Goal: Find specific page/section: Find specific page/section

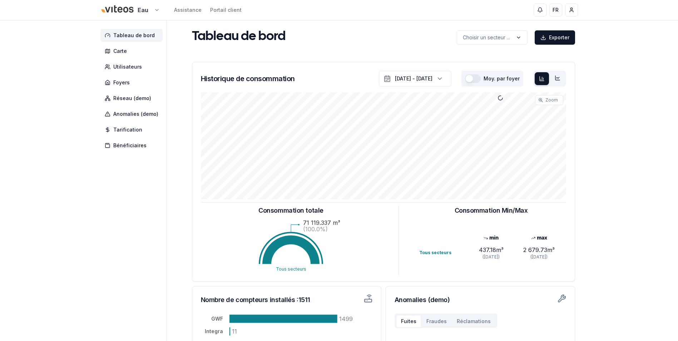
click at [153, 11] on html "Eau Assistance Portail client FR [PERSON_NAME] Tableau de bord Carte Utilisateu…" at bounding box center [339, 221] width 678 height 443
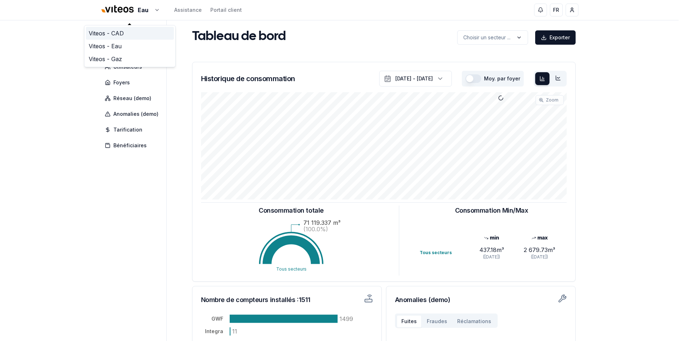
click at [118, 34] on link "Viteos - CAD" at bounding box center [130, 33] width 88 height 13
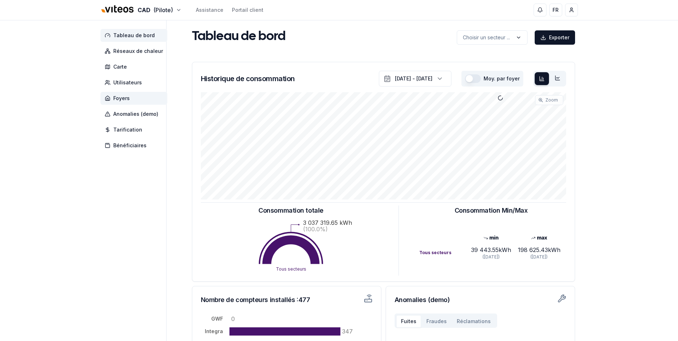
click at [135, 99] on span "Foyers" at bounding box center [133, 98] width 67 height 13
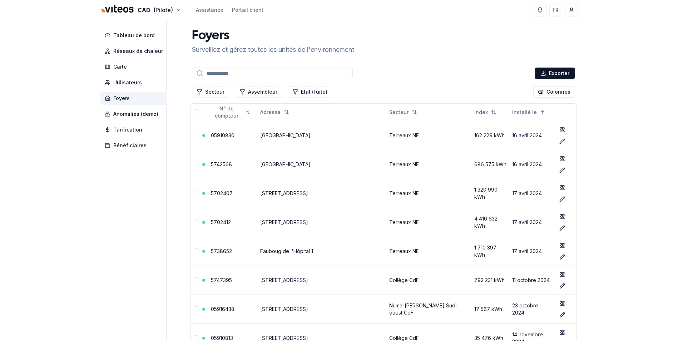
click at [232, 77] on input at bounding box center [272, 73] width 161 height 11
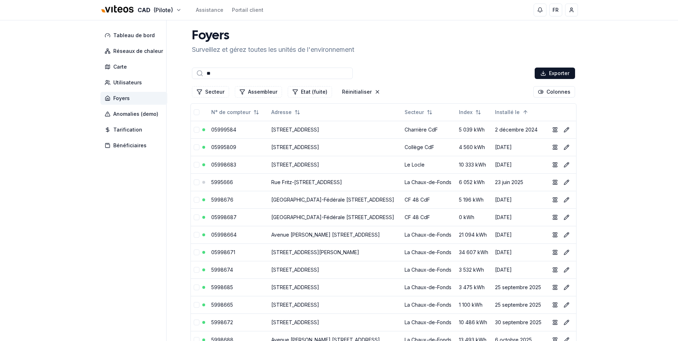
type input "*"
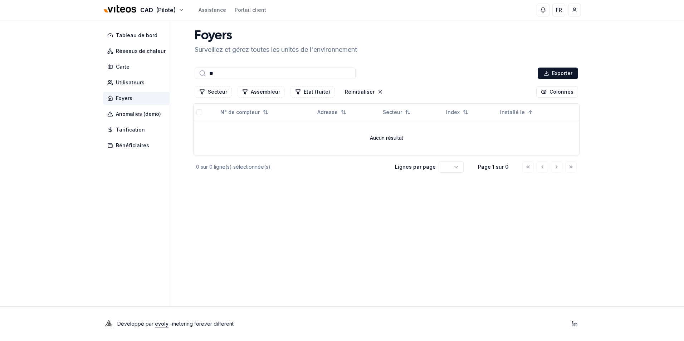
type input "*"
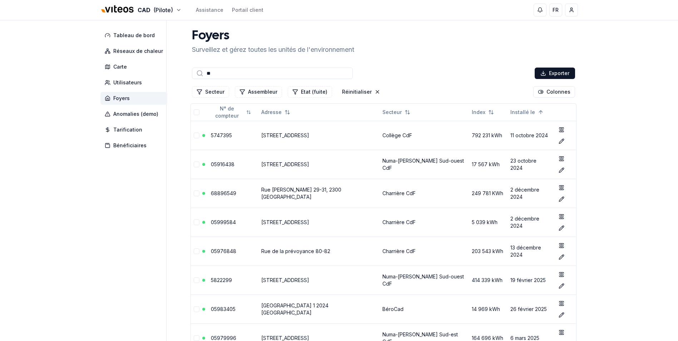
type input "*"
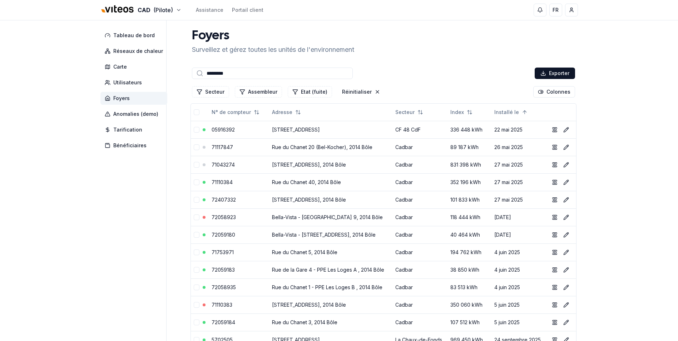
type input "*********"
